Goal: Task Accomplishment & Management: Manage account settings

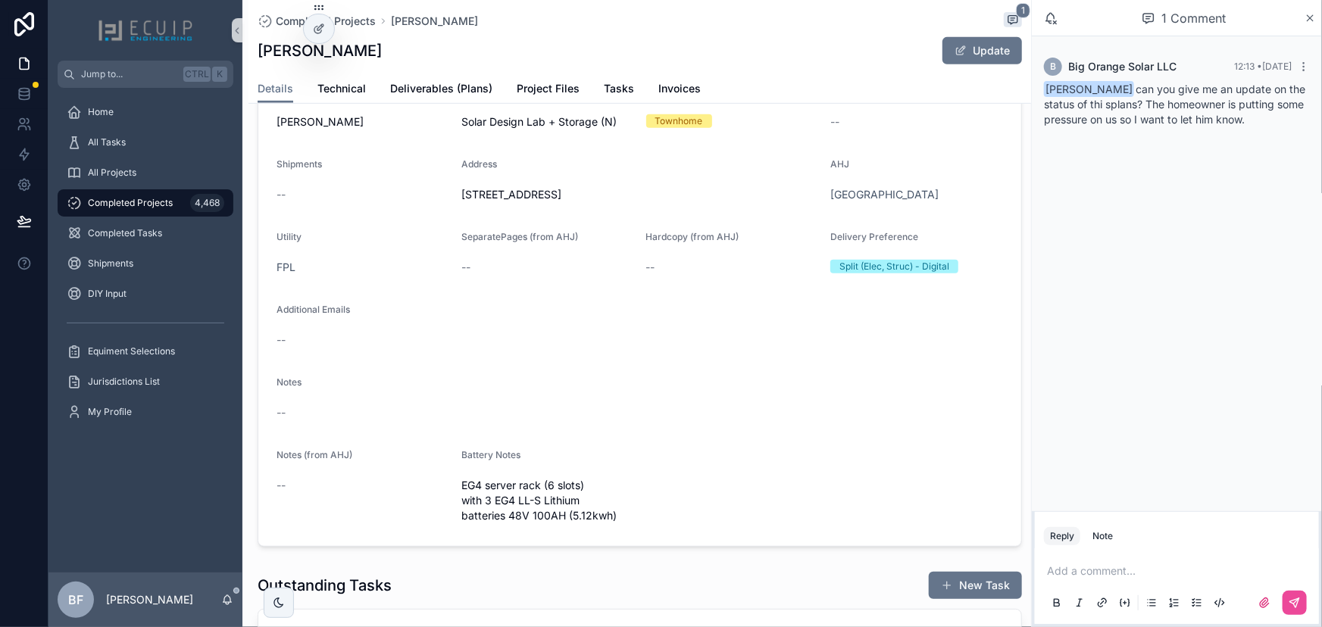
scroll to position [344, 0]
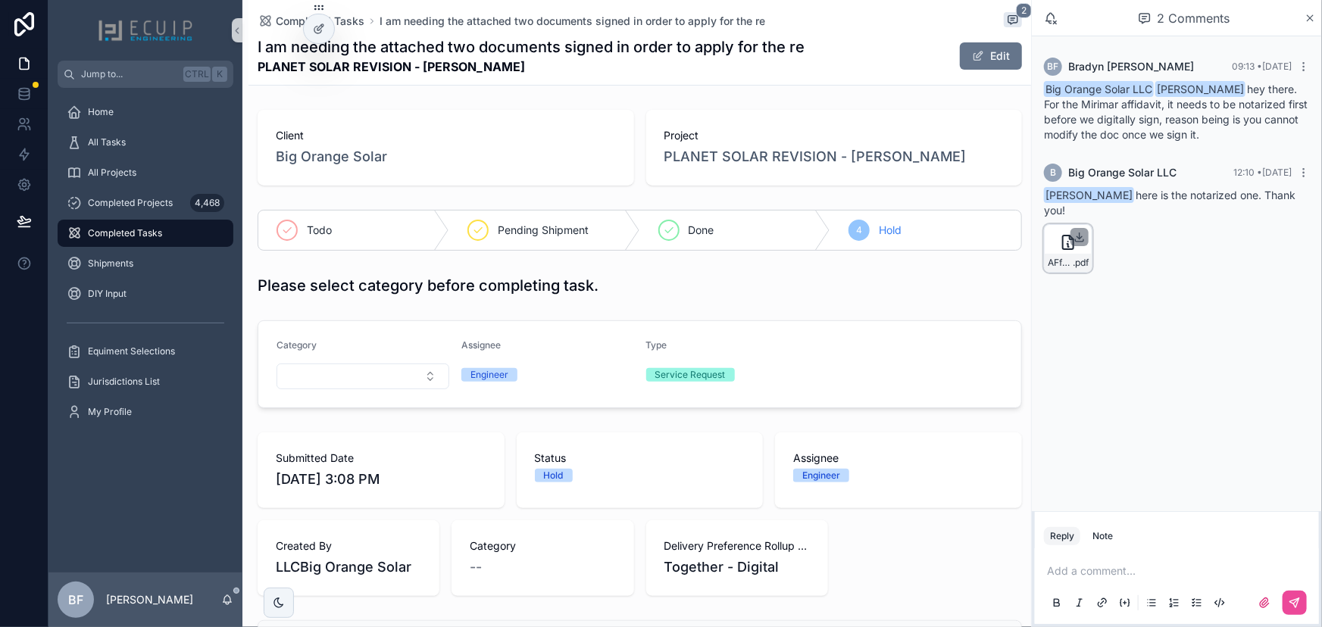
click at [1079, 235] on icon "scrollable content" at bounding box center [1079, 237] width 12 height 12
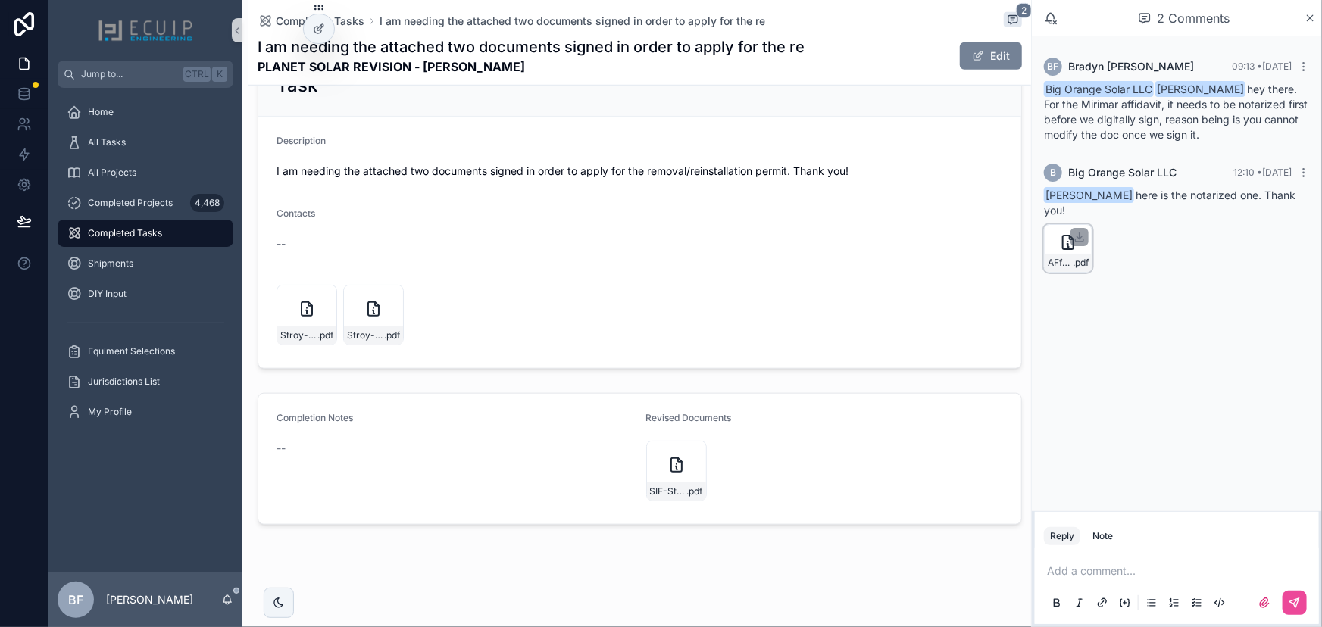
click at [960, 54] on button "Edit" at bounding box center [991, 55] width 62 height 27
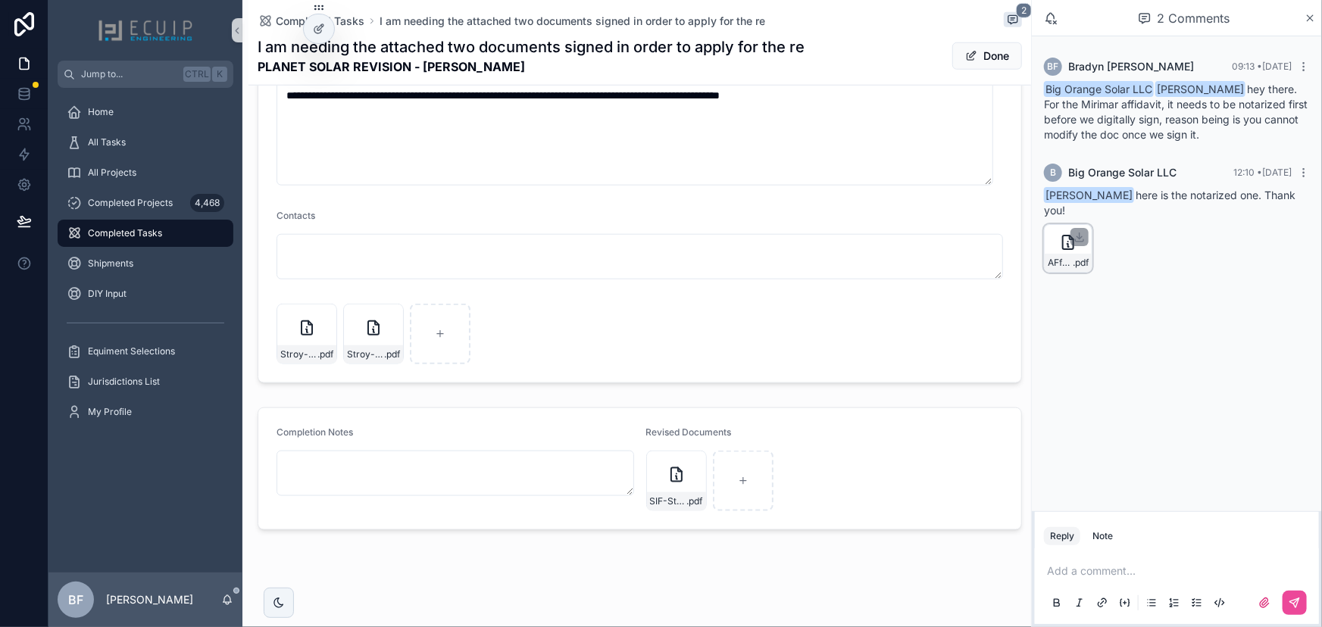
scroll to position [651, 0]
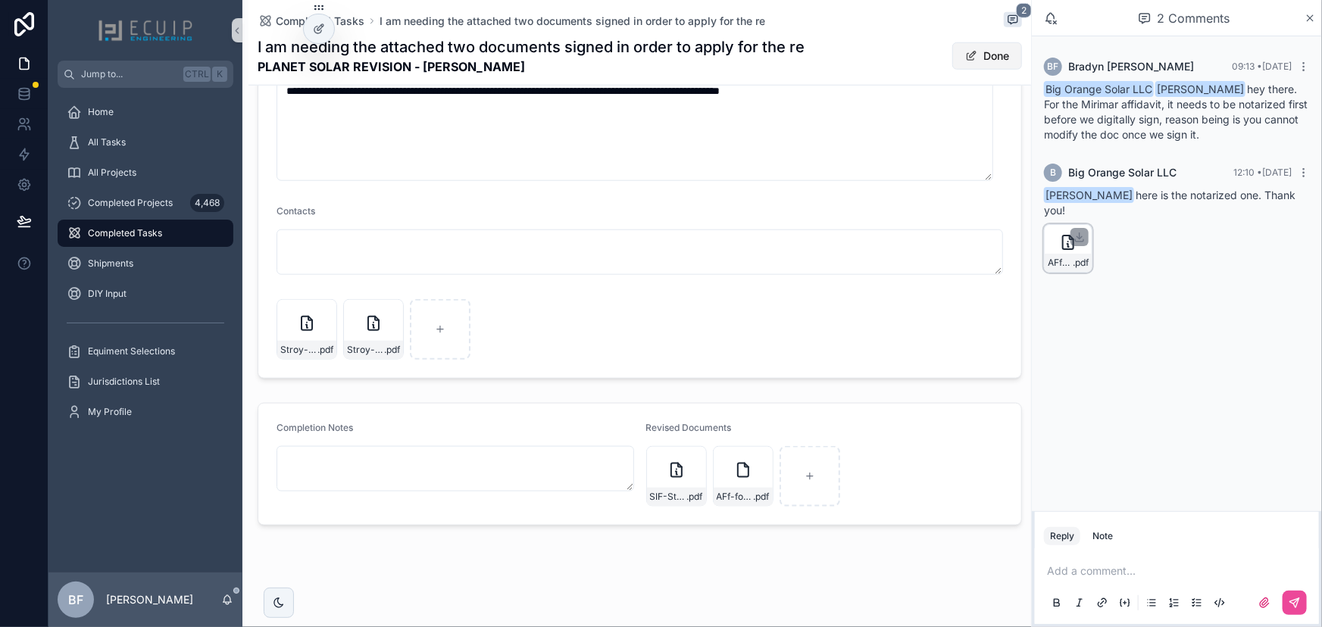
click at [968, 54] on button "Done" at bounding box center [987, 55] width 70 height 27
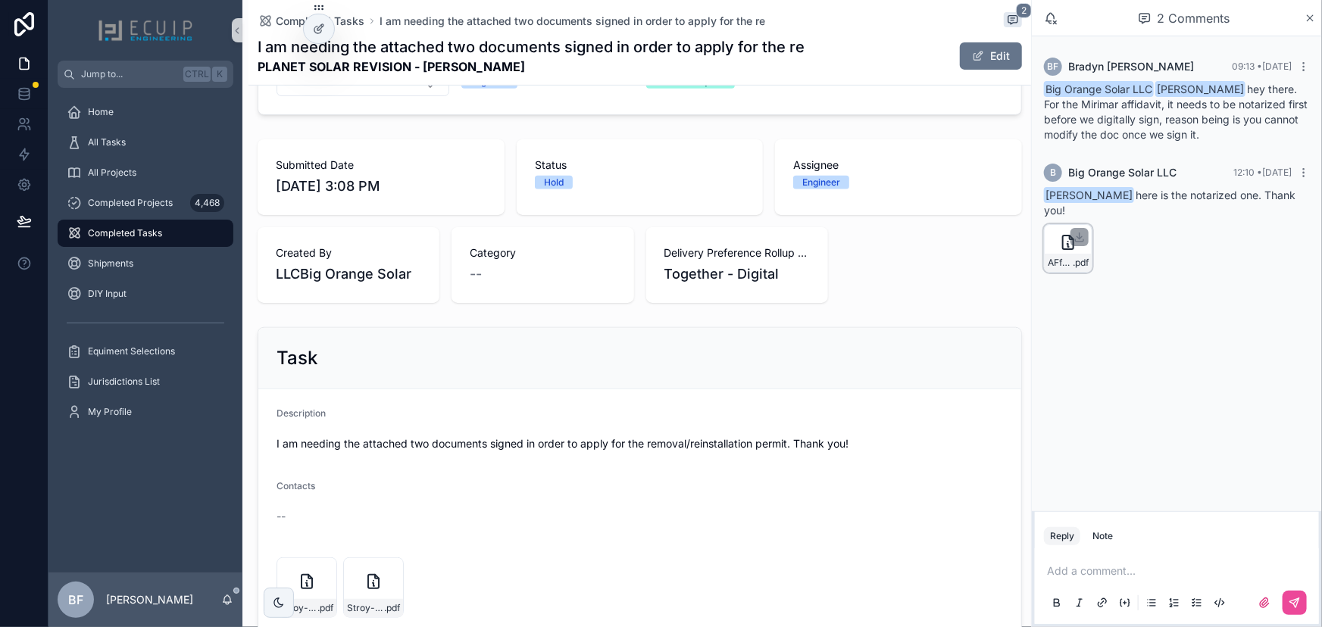
scroll to position [83, 0]
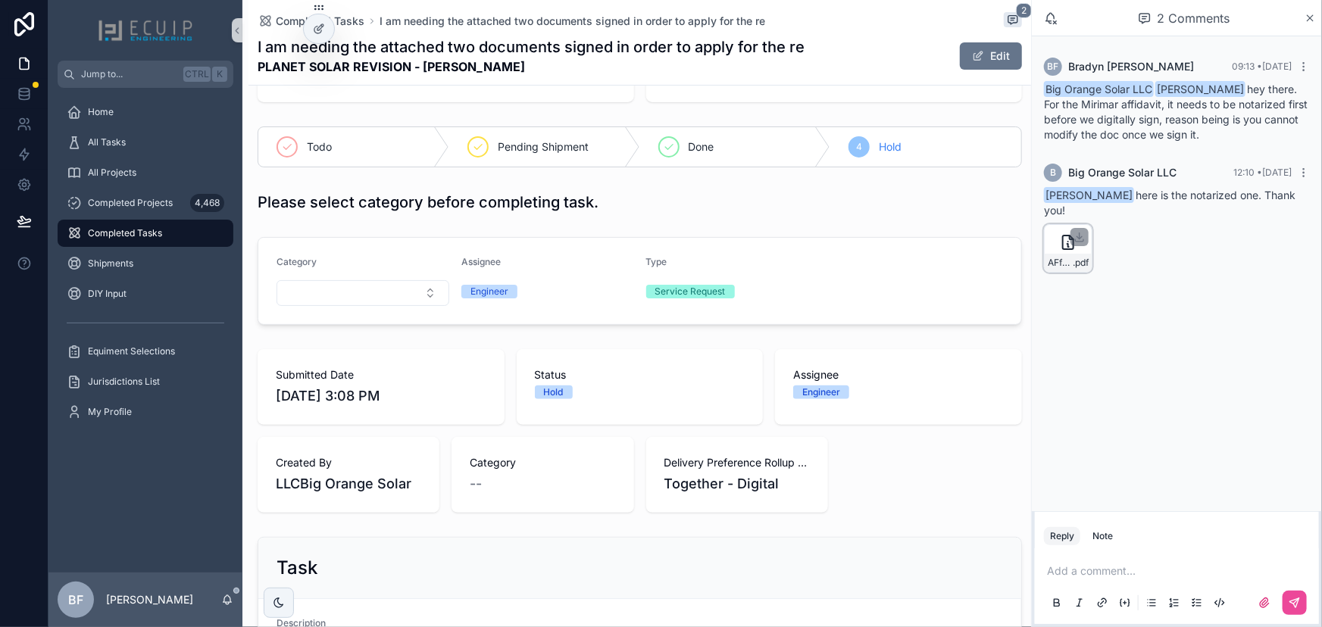
drag, startPoint x: 704, startPoint y: 161, endPoint x: 795, endPoint y: 288, distance: 156.4
click at [704, 160] on div "Done" at bounding box center [735, 146] width 191 height 39
click at [149, 136] on div "All Tasks" at bounding box center [146, 142] width 158 height 24
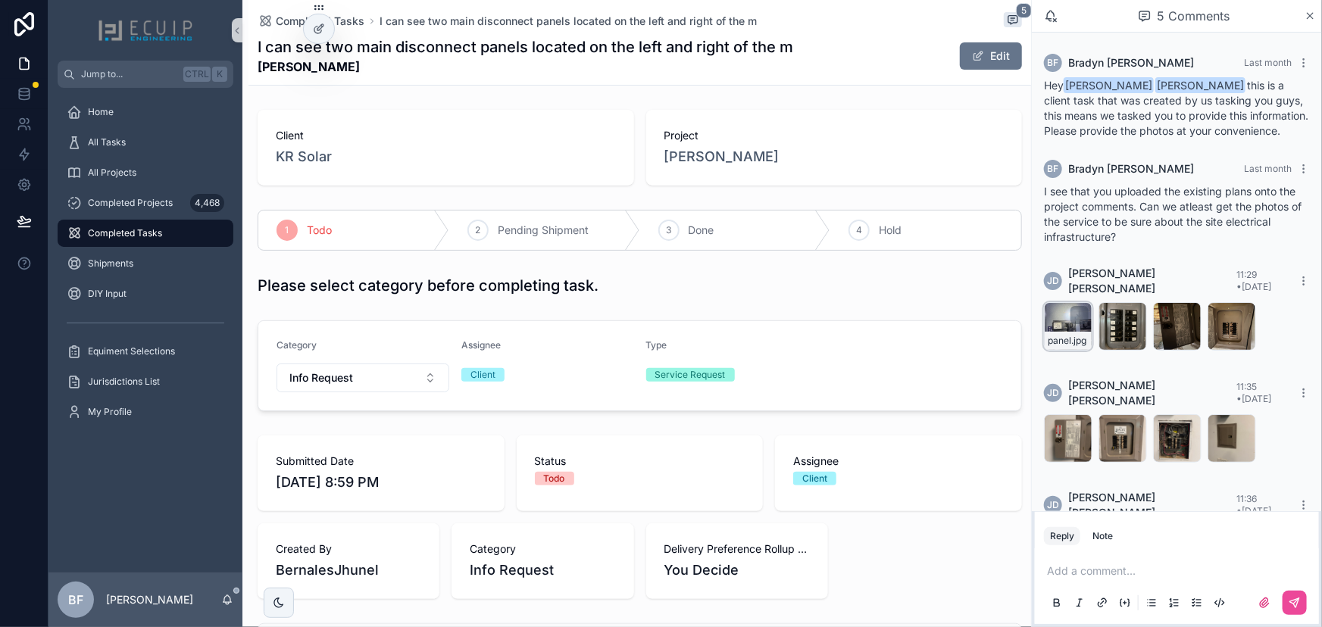
click at [1055, 336] on div "panel .jpg" at bounding box center [1068, 341] width 47 height 18
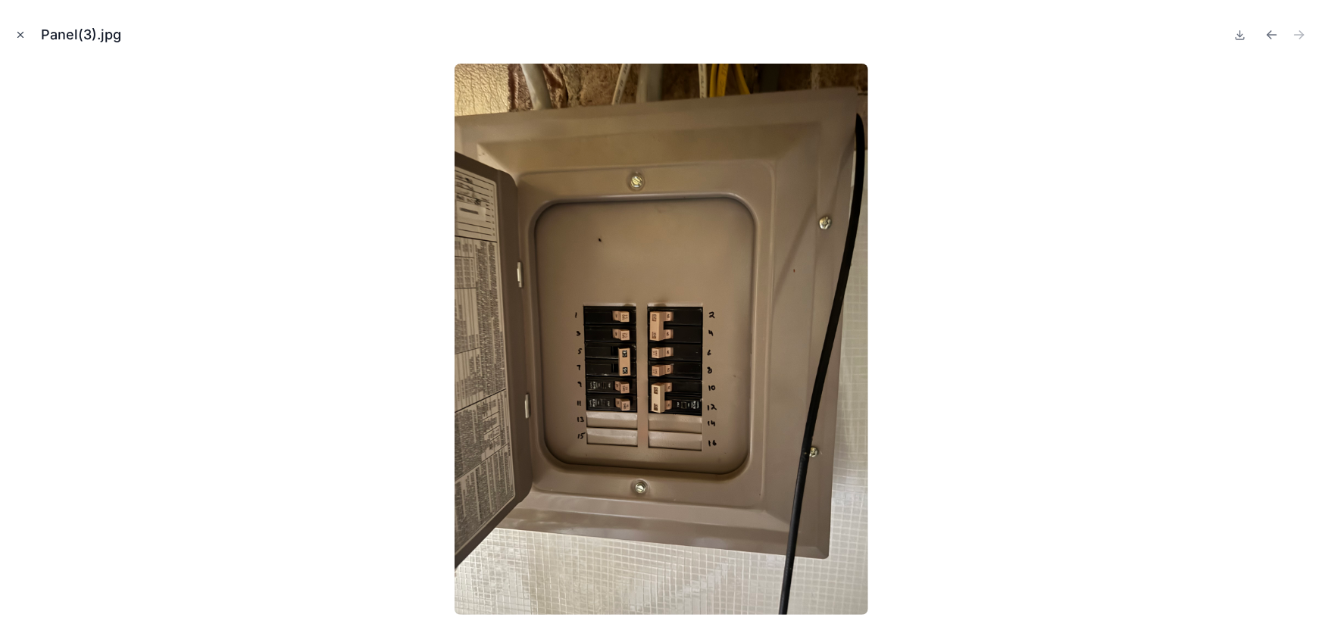
click at [21, 35] on icon "Close modal" at bounding box center [20, 35] width 5 height 5
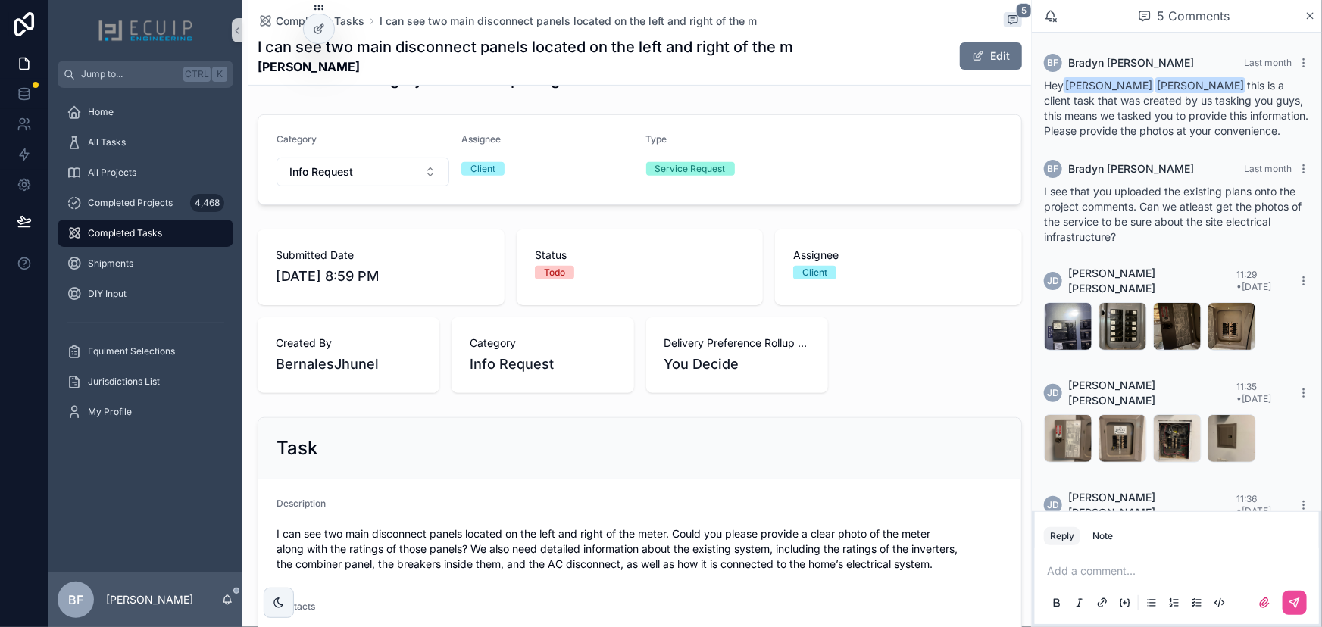
scroll to position [344, 0]
